Goal: Task Accomplishment & Management: Manage account settings

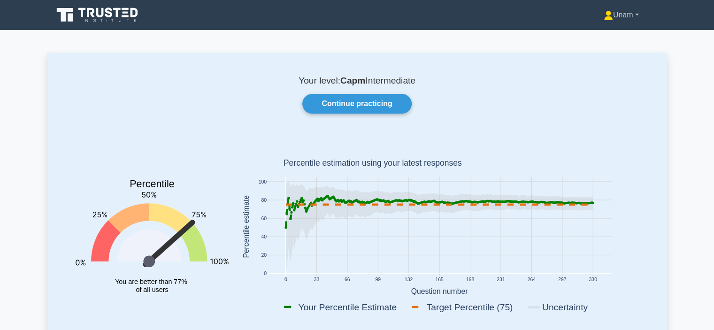
click at [639, 15] on link "Unam" at bounding box center [621, 15] width 80 height 19
click at [593, 52] on link "Settings" at bounding box center [619, 52] width 74 height 15
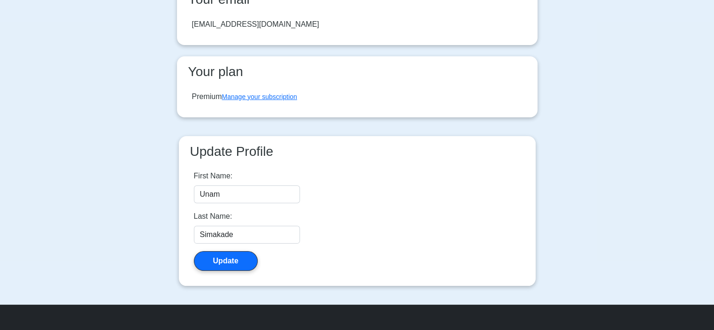
scroll to position [90, 0]
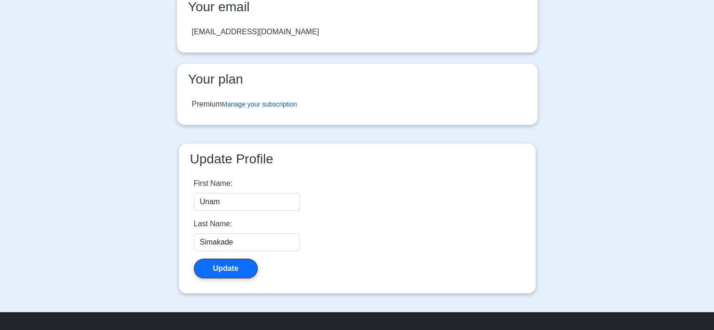
click at [271, 105] on link "Manage your subscription" at bounding box center [259, 105] width 75 height 8
